Goal: Task Accomplishment & Management: Complete application form

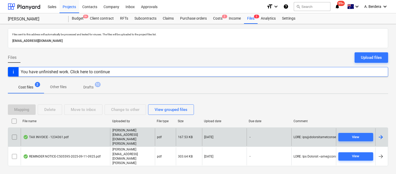
click at [72, 141] on div "TAX INVOICE - 1234361.pdf" at bounding box center [65, 137] width 89 height 18
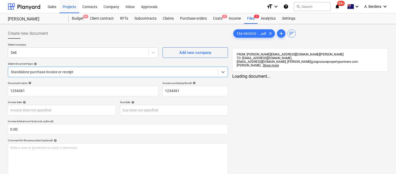
type input "1234361"
click at [88, 68] on div "Standalone purchase invoice or receipt" at bounding box center [113, 71] width 210 height 7
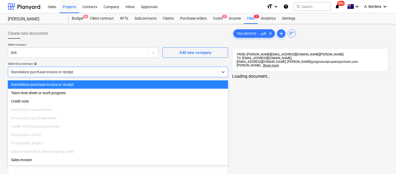
click at [98, 82] on div "Standalone purchase invoice or receipt" at bounding box center [118, 84] width 220 height 8
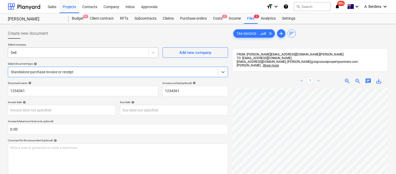
click at [104, 51] on div at bounding box center [78, 52] width 135 height 5
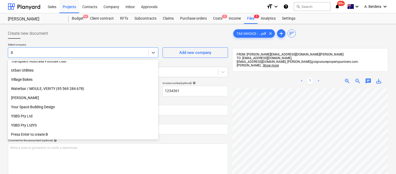
scroll to position [288, 0]
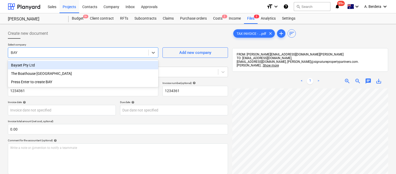
type input "BAYS"
click at [97, 64] on div "Bayset Pty Ltd" at bounding box center [83, 65] width 150 height 8
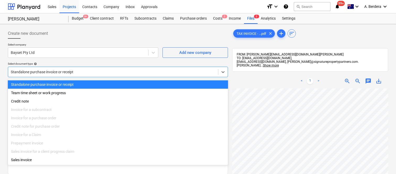
click at [101, 71] on div at bounding box center [113, 71] width 205 height 5
click at [104, 84] on div "Standalone purchase invoice or receipt" at bounding box center [118, 84] width 220 height 8
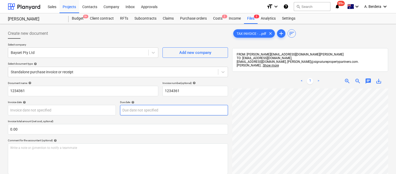
scroll to position [0, 122]
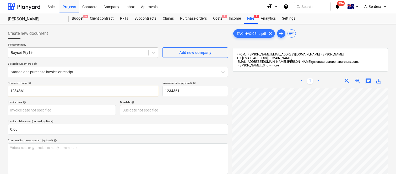
click at [9, 87] on input "1234361" at bounding box center [83, 91] width 150 height 10
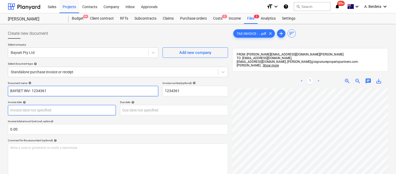
type input "BAYSET INV- 1234361"
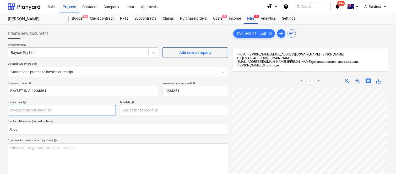
click at [80, 109] on body "Sales Projects Contacts Company Inbox Approvals format_size keyboard_arrow_down…" at bounding box center [198, 87] width 396 height 174
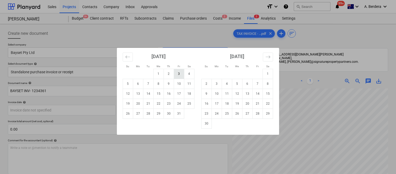
click at [179, 75] on td "3" at bounding box center [179, 74] width 10 height 10
type input "[DATE]"
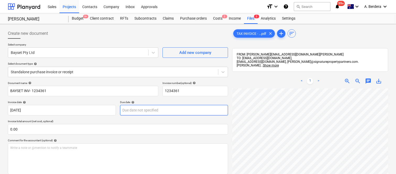
click at [161, 109] on body "Sales Projects Contacts Company Inbox Approvals format_size keyboard_arrow_down…" at bounding box center [198, 87] width 396 height 174
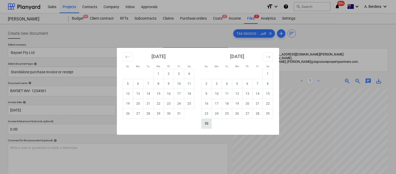
click at [205, 122] on td "30" at bounding box center [206, 124] width 10 height 10
type input "[DATE]"
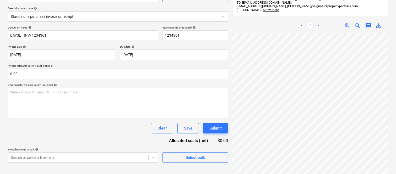
scroll to position [75, 0]
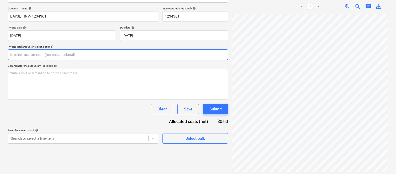
click at [54, 57] on input "text" at bounding box center [118, 55] width 220 height 10
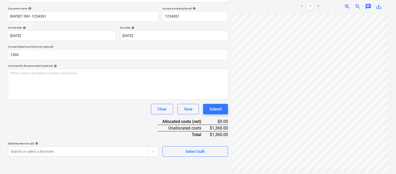
type input "1,360.00"
click at [74, 124] on div "Document name help BAYSET INV- 1234361 Invoice number (optional) help 1234361 I…" at bounding box center [118, 82] width 220 height 150
click at [88, 100] on body "Sales Projects Contacts Company Inbox Approvals format_size keyboard_arrow_down…" at bounding box center [198, 12] width 396 height 174
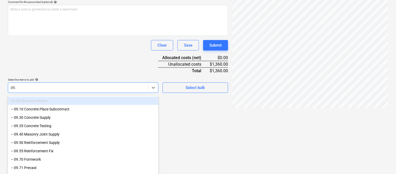
scroll to position [138, 0]
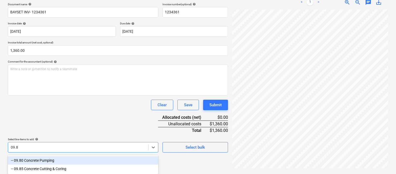
type input "09.85"
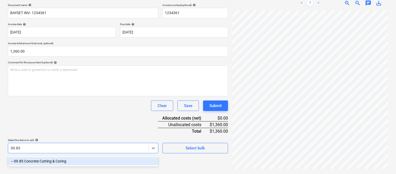
scroll to position [75, 0]
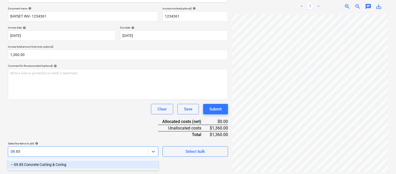
click at [111, 166] on div "-- 09.85 Concrete Cutting & Coring" at bounding box center [83, 165] width 150 height 8
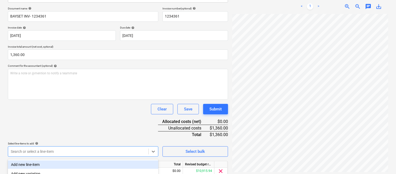
click at [113, 113] on div "Clear Save Submit" at bounding box center [118, 109] width 220 height 10
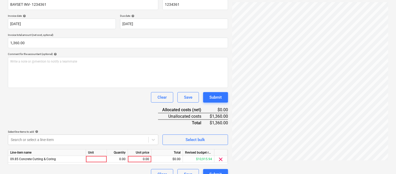
scroll to position [96, 0]
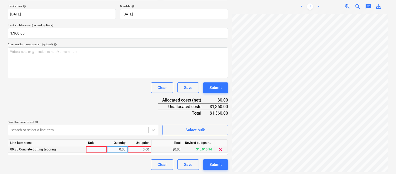
click at [93, 149] on div at bounding box center [96, 149] width 21 height 7
type input "INVOICE"
click at [123, 151] on div "0.00" at bounding box center [117, 149] width 17 height 7
type input "1"
click at [139, 150] on div "0.00" at bounding box center [139, 149] width 19 height 7
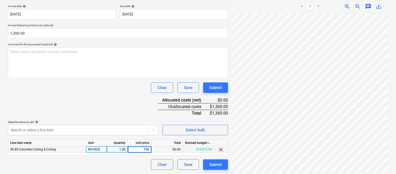
type input "1360"
click at [131, 163] on div "Clear Save Submit" at bounding box center [118, 165] width 220 height 10
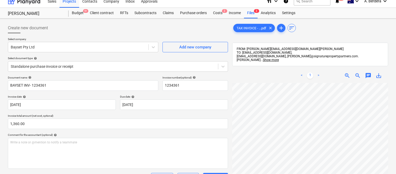
scroll to position [0, 0]
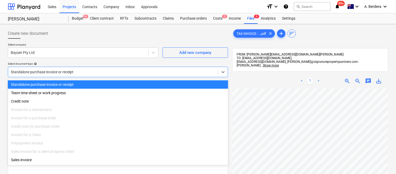
click at [134, 71] on div at bounding box center [113, 71] width 205 height 5
click at [145, 85] on div "Standalone purchase invoice or receipt" at bounding box center [118, 84] width 220 height 8
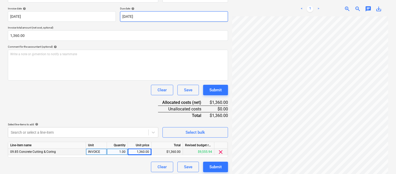
scroll to position [96, 0]
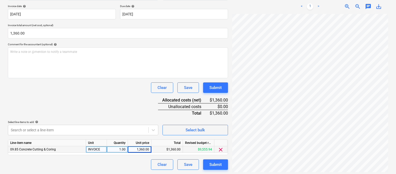
click at [83, 93] on div "Document name help BAYSET INV- 1234361 Invoice number (optional) help 1234361 I…" at bounding box center [118, 77] width 220 height 185
click at [213, 166] on div "Submit" at bounding box center [215, 164] width 12 height 7
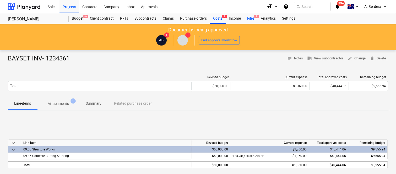
click at [250, 18] on div "Files 2" at bounding box center [251, 18] width 14 height 10
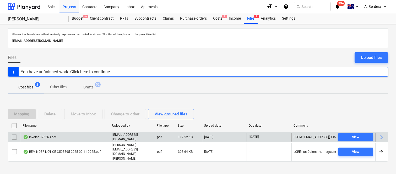
click at [97, 139] on div "Invoice 326563.pdf" at bounding box center [65, 137] width 89 height 9
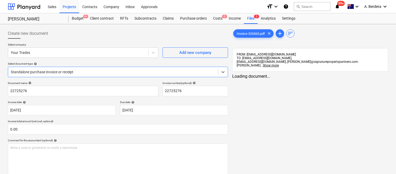
type input "22725276"
type input "[DATE]"
click at [123, 70] on div at bounding box center [113, 71] width 205 height 5
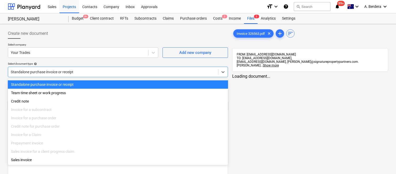
click at [123, 85] on div "Standalone purchase invoice or receipt" at bounding box center [118, 84] width 220 height 8
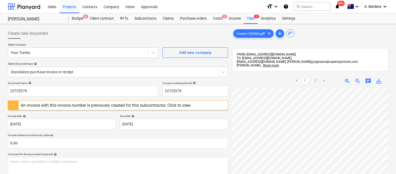
scroll to position [17, 47]
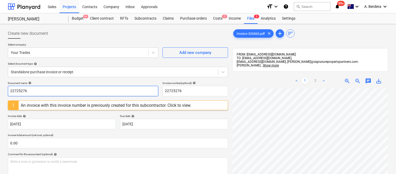
click at [98, 92] on input "22725276" at bounding box center [83, 91] width 150 height 10
click at [98, 93] on input "22725276" at bounding box center [83, 91] width 150 height 10
type input "YOUR TRADES INV- 326563"
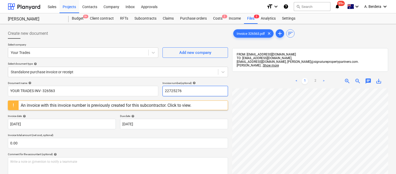
click at [181, 92] on input "22725276" at bounding box center [194, 91] width 65 height 10
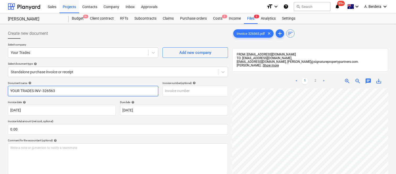
drag, startPoint x: 43, startPoint y: 91, endPoint x: 82, endPoint y: 90, distance: 39.0
click at [82, 90] on input "YOUR TRADES INV- 326563" at bounding box center [83, 91] width 150 height 10
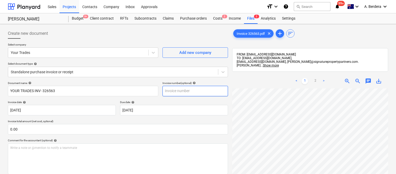
click at [182, 87] on input "text" at bounding box center [194, 91] width 65 height 10
paste input "326563"
type input "326563"
click at [134, 80] on div "Select company Your Trades Add new company Select document type help Standalone…" at bounding box center [118, 62] width 220 height 39
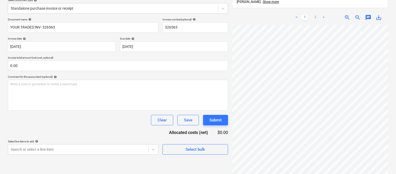
scroll to position [75, 0]
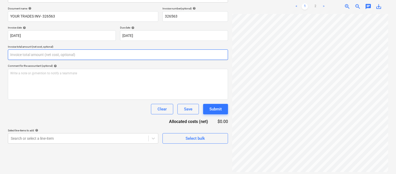
click at [75, 53] on input "text" at bounding box center [118, 55] width 220 height 10
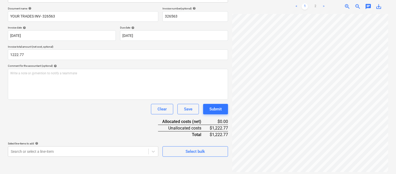
type input "1,222.77"
click at [60, 110] on div "Clear Save Submit" at bounding box center [118, 109] width 220 height 10
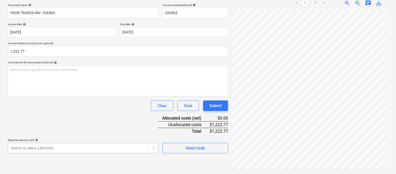
click at [134, 96] on body "Sales Projects Contacts Company Inbox Approvals format_size keyboard_arrow_down…" at bounding box center [198, 9] width 396 height 174
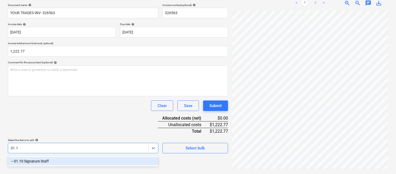
type input "01.10"
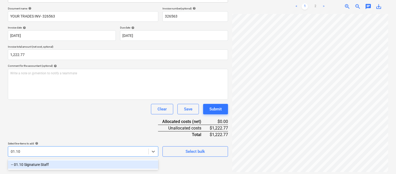
drag, startPoint x: 81, startPoint y: 160, endPoint x: 82, endPoint y: 121, distance: 39.6
click at [81, 161] on div "-- 01.10 Signature Staff" at bounding box center [83, 165] width 150 height 8
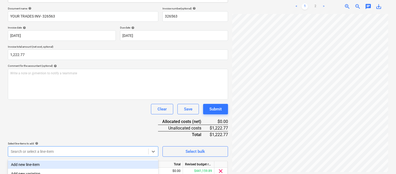
click at [82, 121] on div "Document name help YOUR TRADES INV- 326563 Invoice number (optional) help 32656…" at bounding box center [118, 99] width 220 height 185
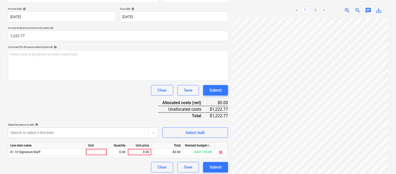
scroll to position [96, 0]
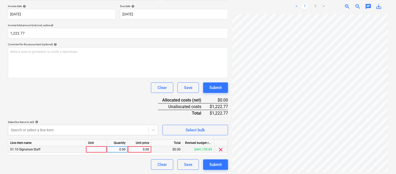
click at [95, 150] on div at bounding box center [96, 149] width 21 height 7
type input "INVOICE"
click at [118, 150] on div "0.00" at bounding box center [117, 149] width 17 height 7
type input "1"
click at [140, 151] on div "0.00" at bounding box center [139, 149] width 19 height 7
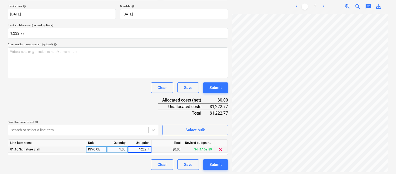
type input "1222.77"
click at [100, 164] on div "Clear Save Submit" at bounding box center [118, 165] width 220 height 10
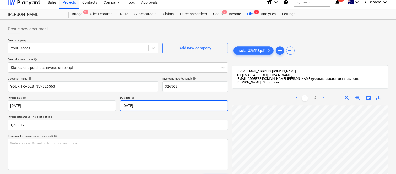
scroll to position [0, 0]
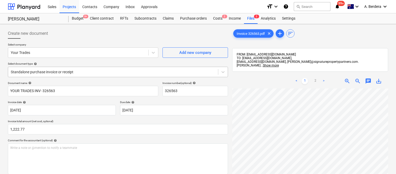
click at [101, 69] on div at bounding box center [113, 71] width 205 height 5
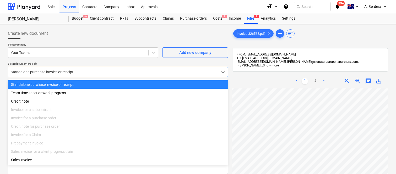
click at [105, 83] on div "Standalone purchase invoice or receipt" at bounding box center [118, 84] width 220 height 8
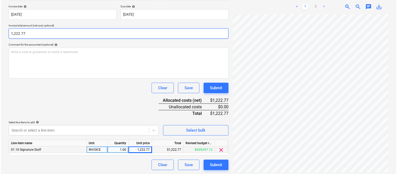
scroll to position [96, 0]
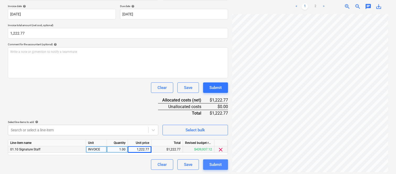
click at [221, 165] on div "Submit" at bounding box center [215, 164] width 12 height 7
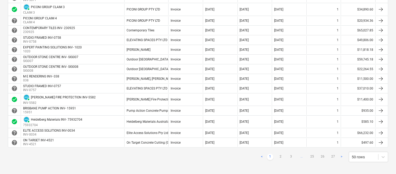
scroll to position [454, 0]
click at [279, 156] on link "2" at bounding box center [280, 157] width 6 height 6
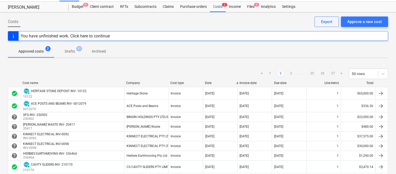
scroll to position [12, 0]
click at [290, 76] on link "3" at bounding box center [291, 74] width 6 height 6
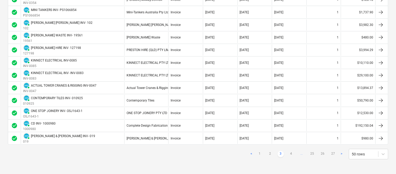
scroll to position [554, 0]
click at [292, 151] on link "4" at bounding box center [291, 154] width 6 height 6
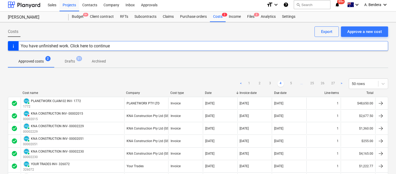
scroll to position [1, 0]
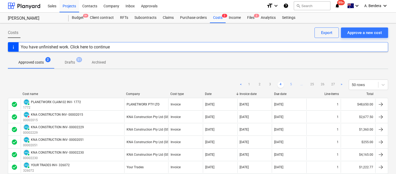
click at [292, 84] on link "5" at bounding box center [291, 85] width 6 height 6
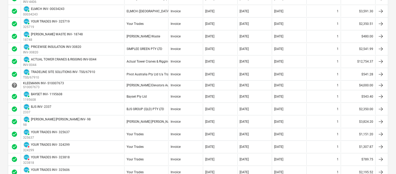
scroll to position [292, 0]
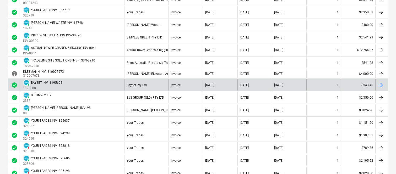
click at [96, 88] on div "PAID BAYSET INV- 1195608 1195608" at bounding box center [72, 84] width 103 height 11
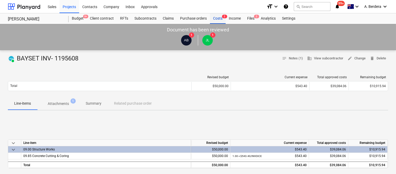
click at [219, 18] on div "Costs 2" at bounding box center [218, 18] width 16 height 10
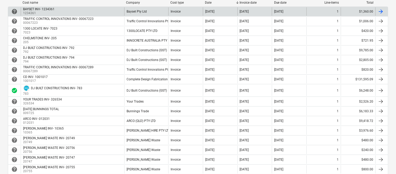
scroll to position [93, 0]
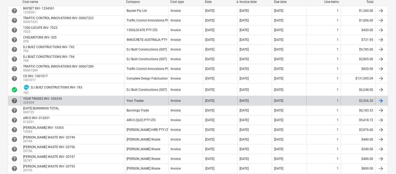
click at [156, 100] on div "Your Trades" at bounding box center [146, 101] width 44 height 8
